Goal: Find specific page/section: Find specific page/section

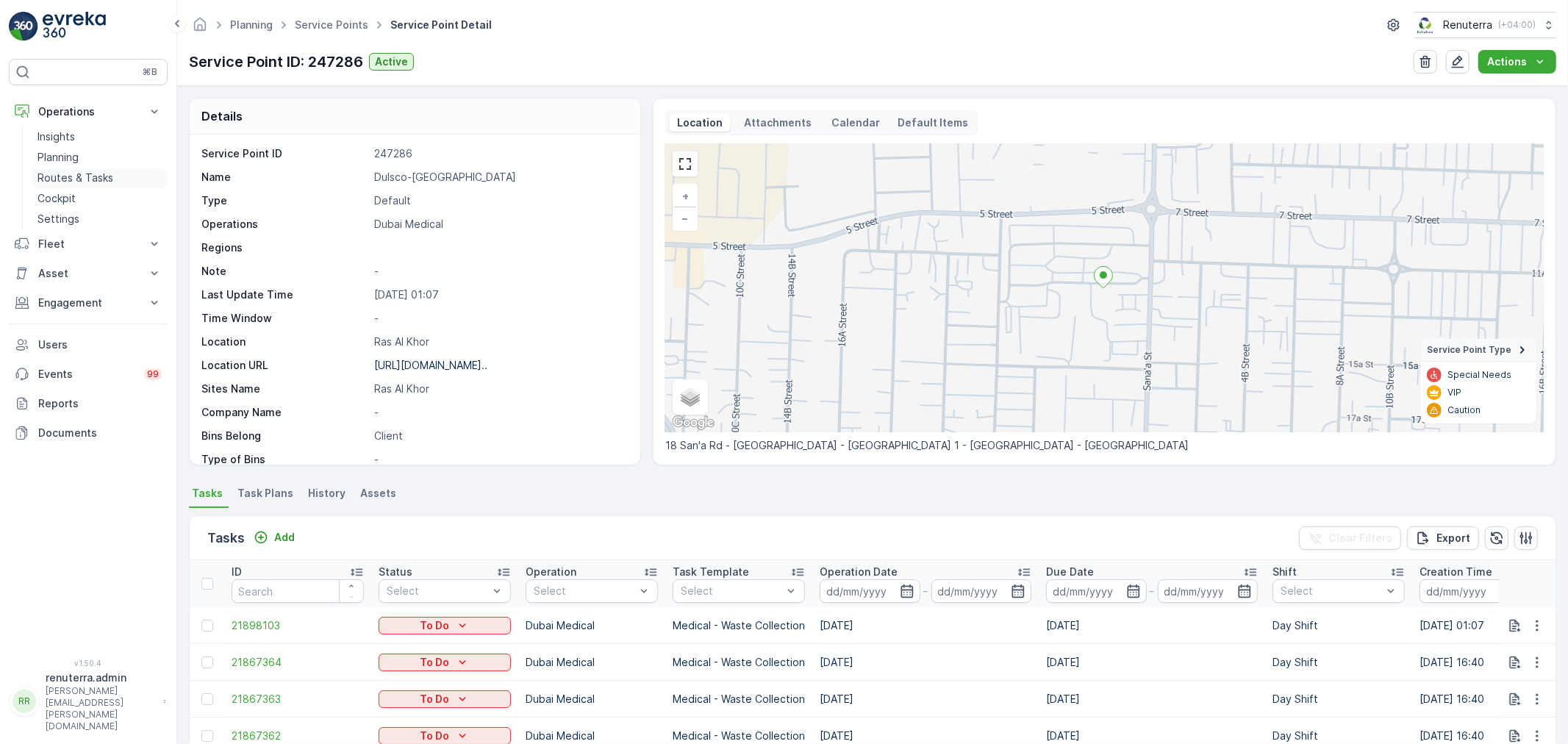
click at [93, 181] on p "Routes & Tasks" at bounding box center [76, 177] width 76 height 14
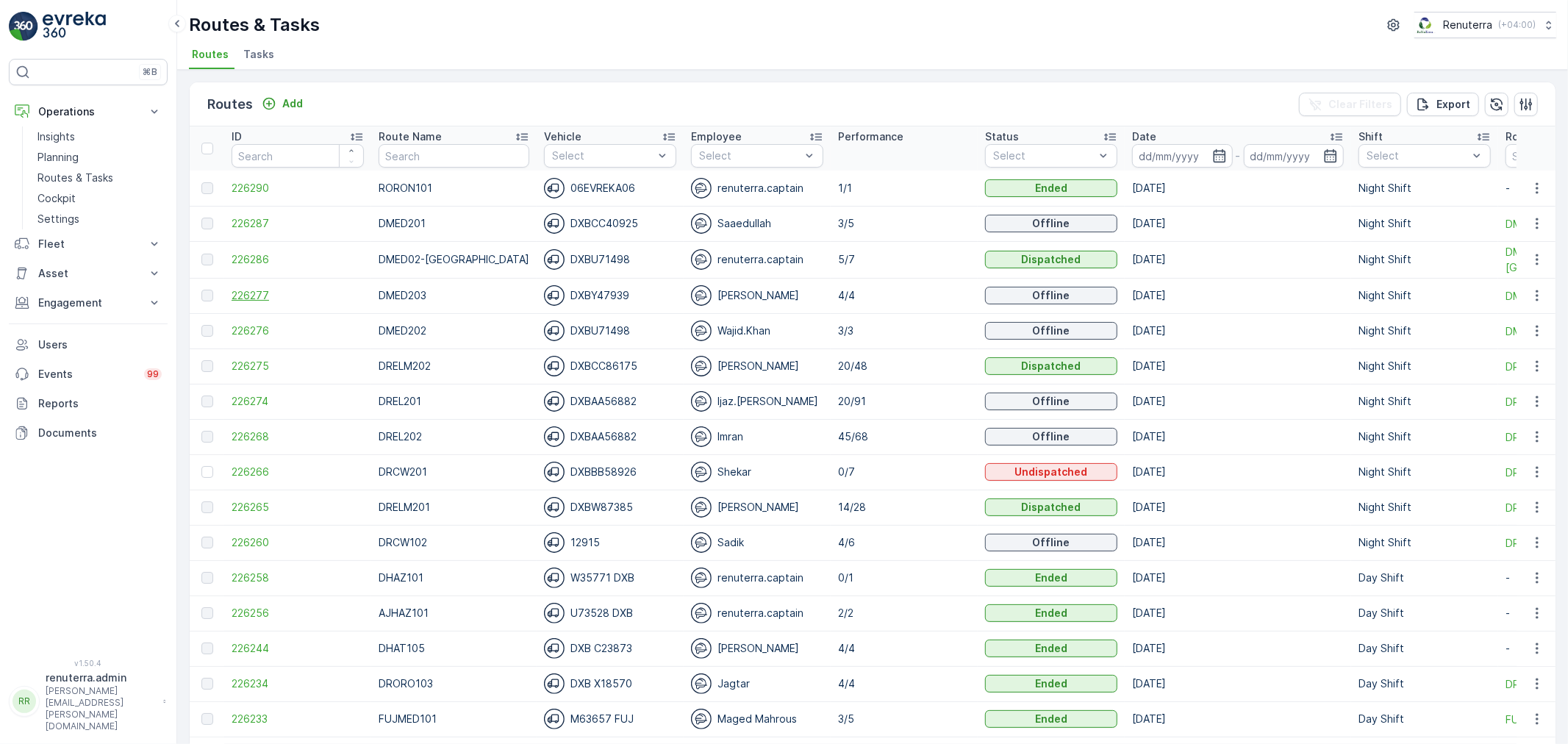
click at [253, 299] on span "226277" at bounding box center [297, 295] width 132 height 14
